Goal: Transaction & Acquisition: Purchase product/service

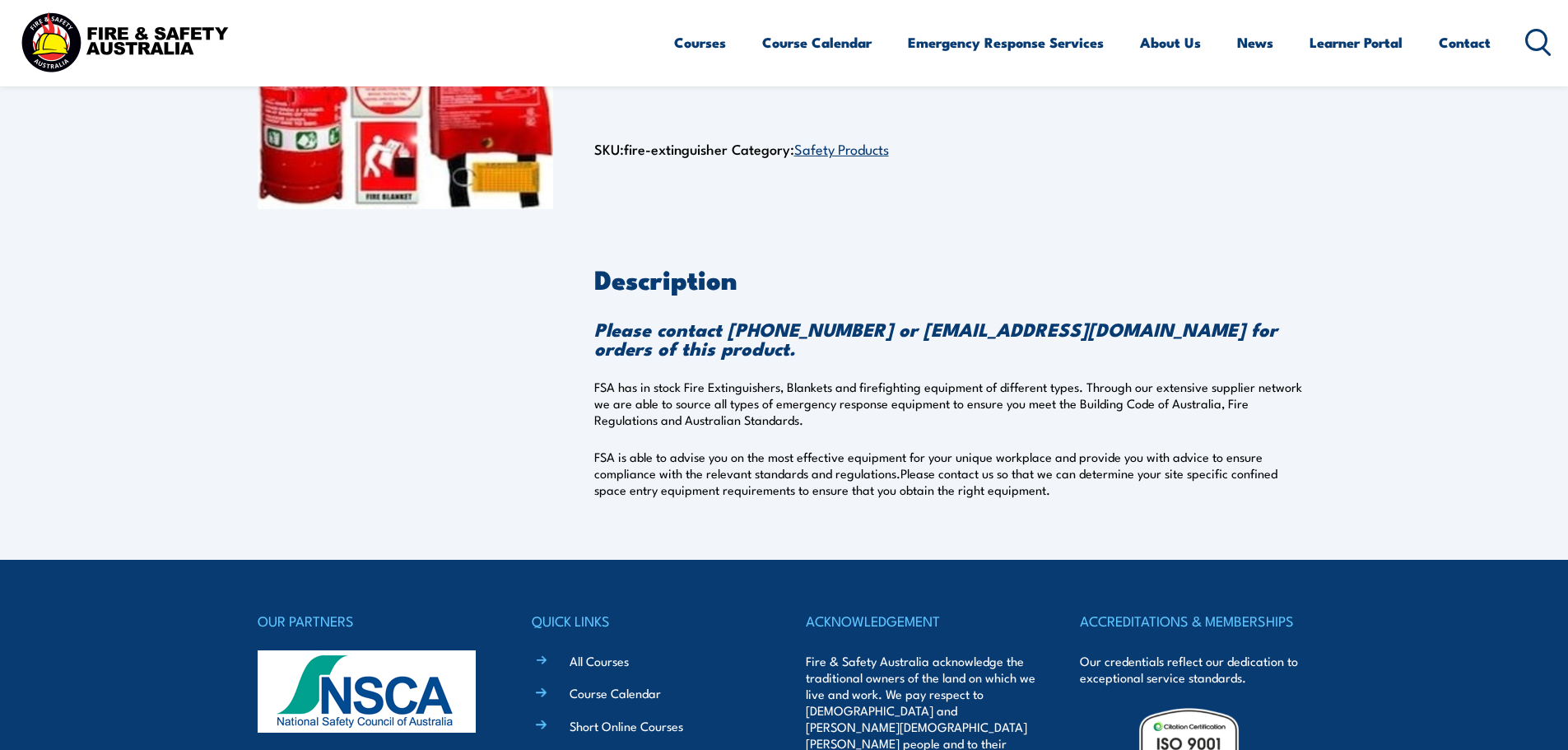
scroll to position [82, 0]
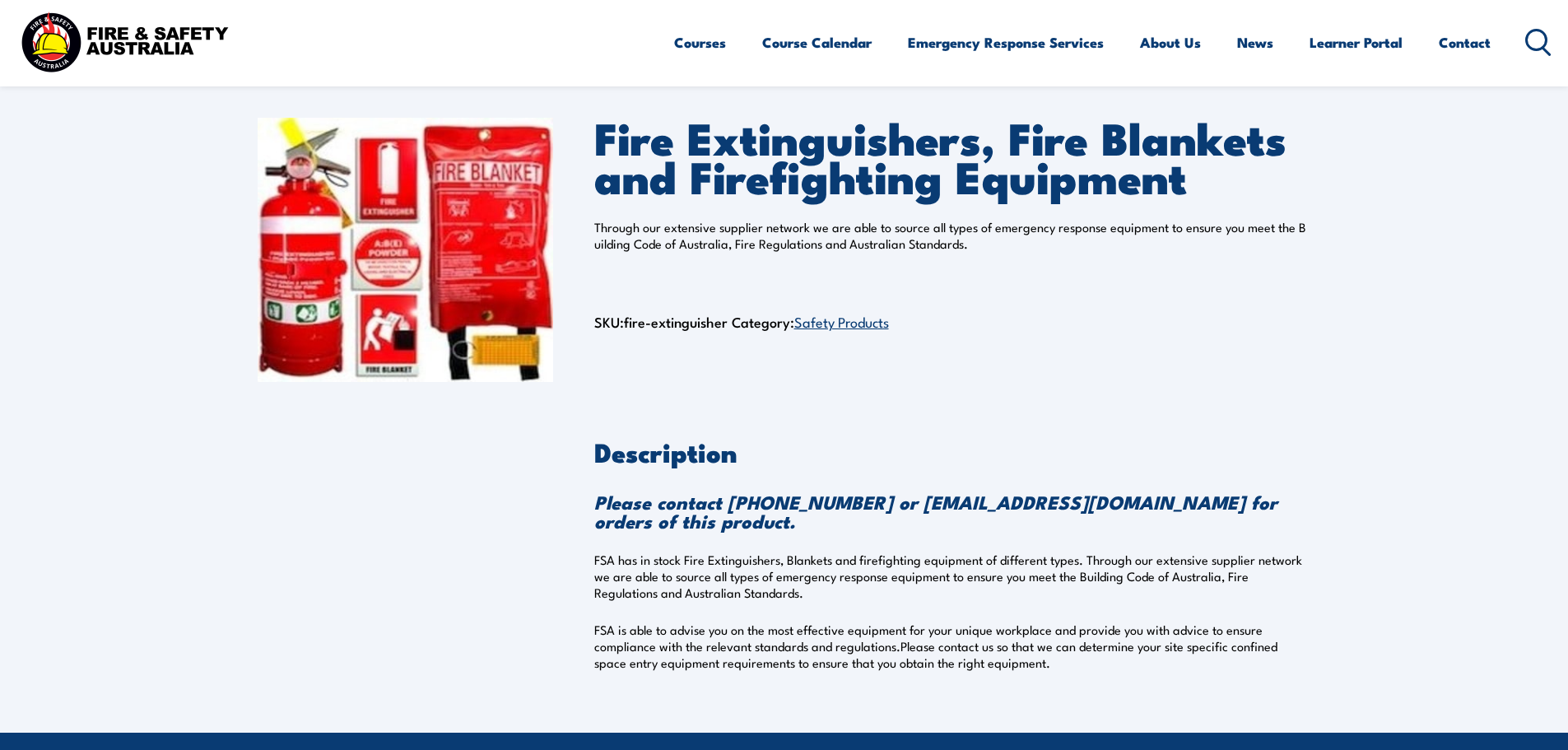
click at [835, 328] on link "Safety Products" at bounding box center [842, 320] width 95 height 20
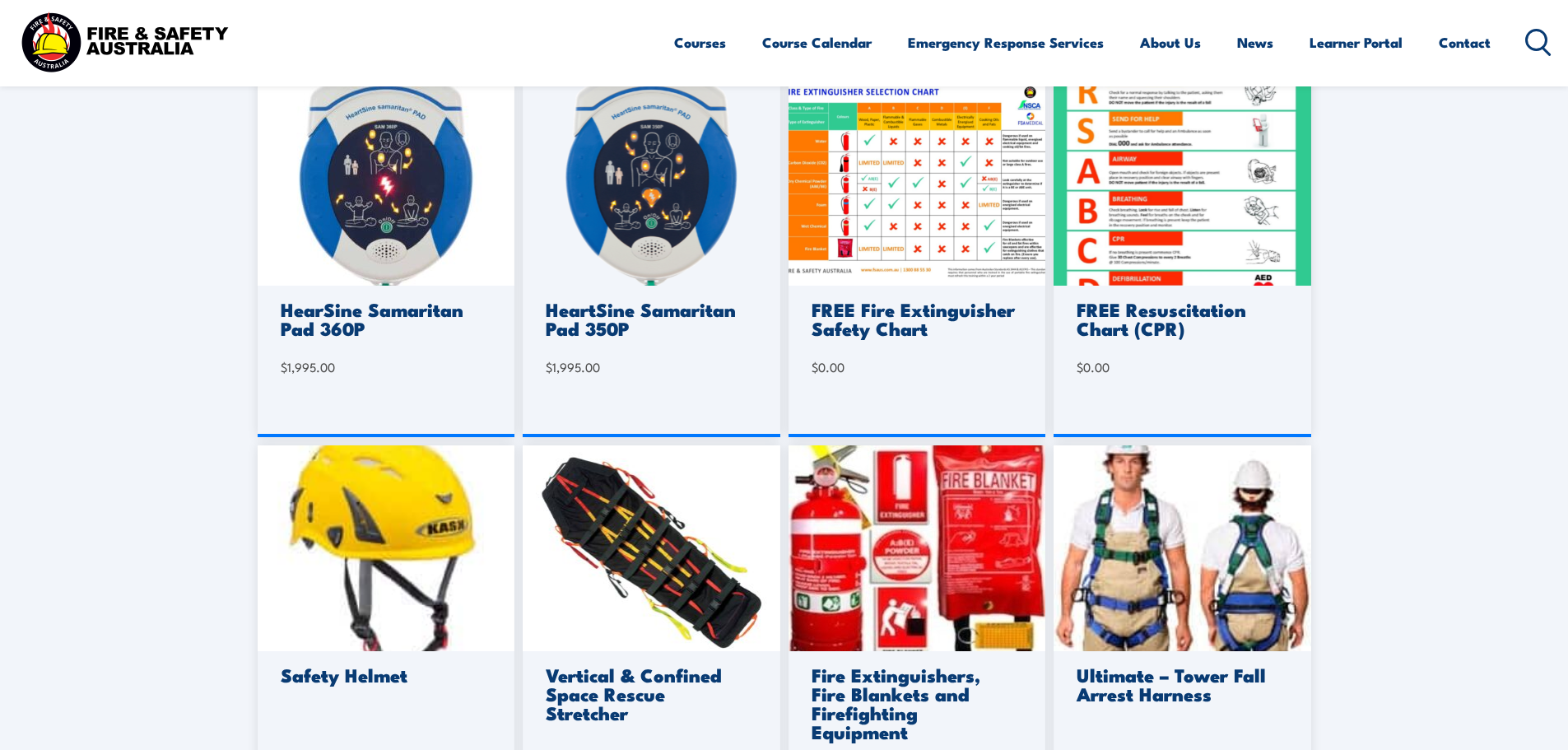
scroll to position [905, 0]
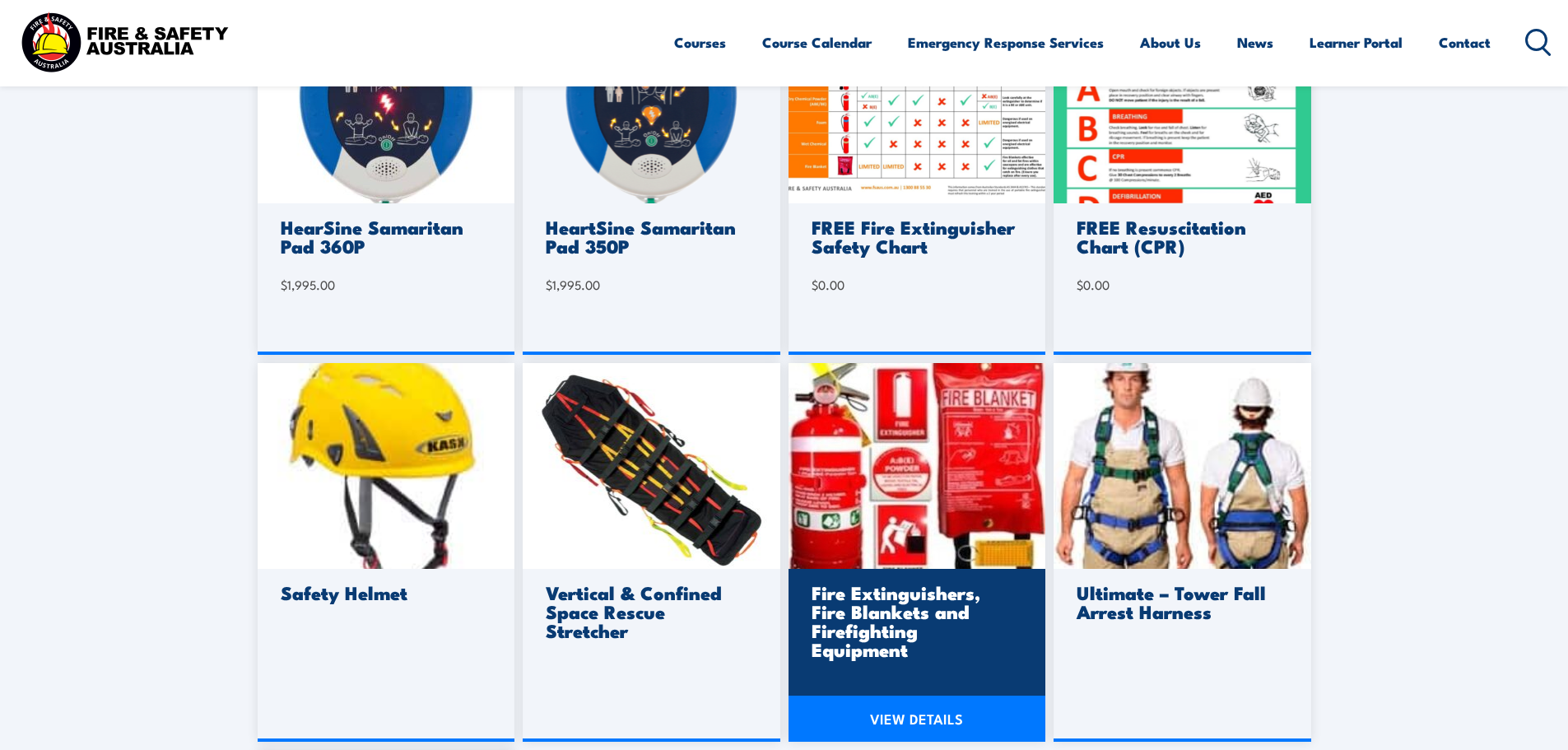
click at [918, 519] on img at bounding box center [918, 466] width 258 height 206
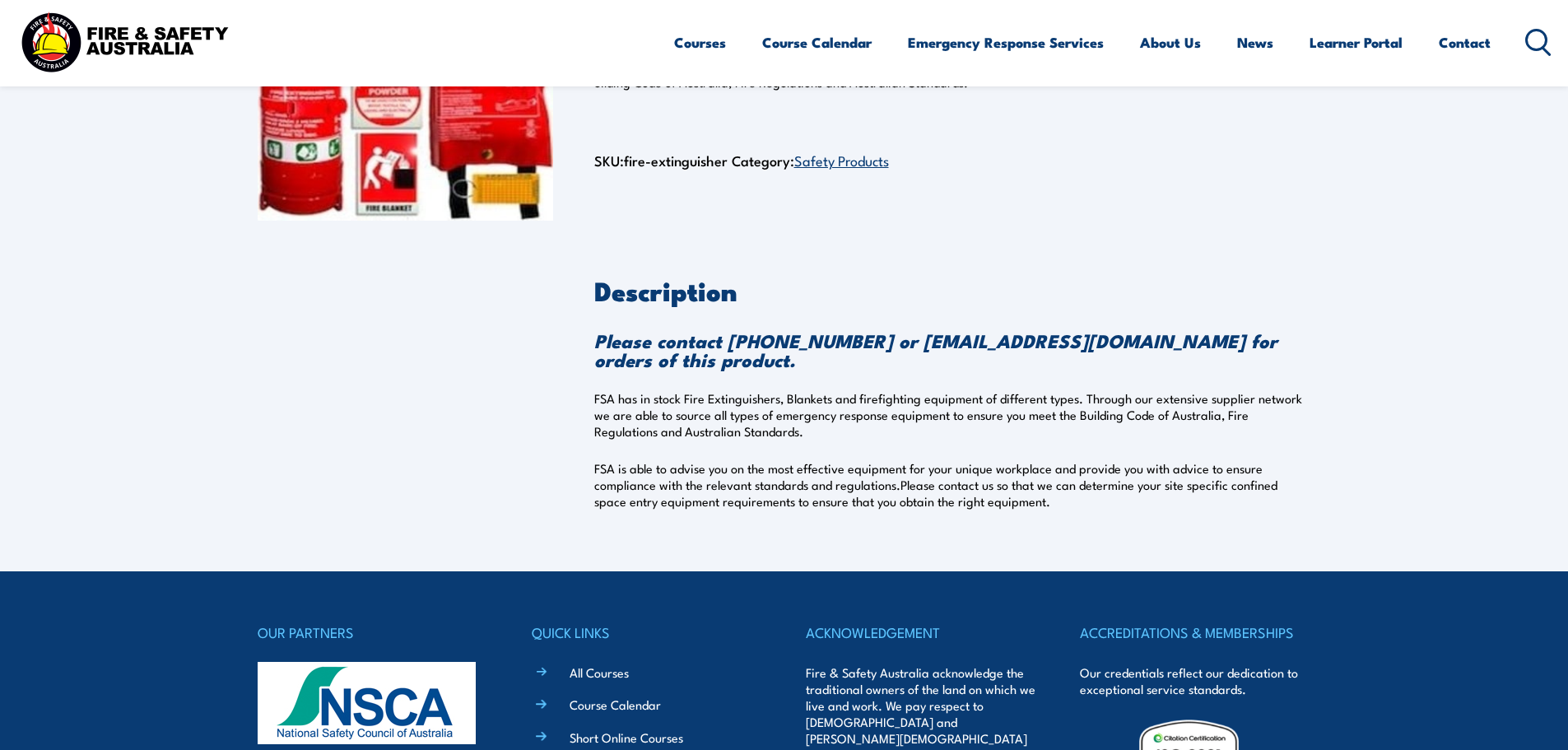
scroll to position [247, 0]
